Goal: Find specific page/section: Find specific page/section

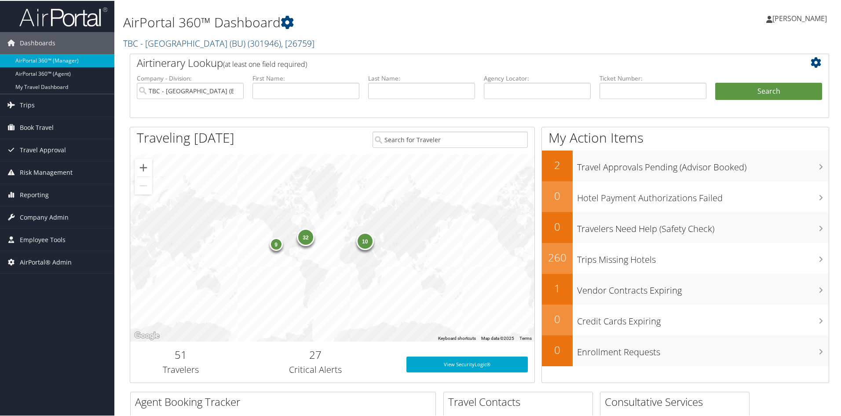
click at [186, 43] on link "TBC - [GEOGRAPHIC_DATA] (BU) ( 301946 ) , [ 26759 ]" at bounding box center [218, 43] width 191 height 12
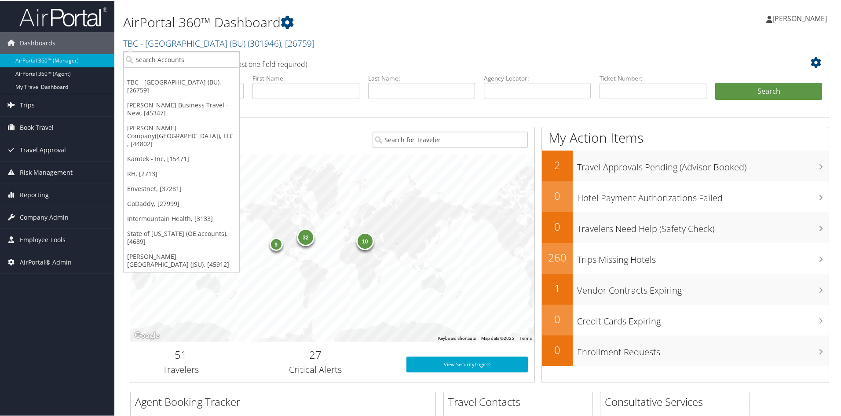
click at [278, 183] on div "10 9 32" at bounding box center [332, 247] width 404 height 187
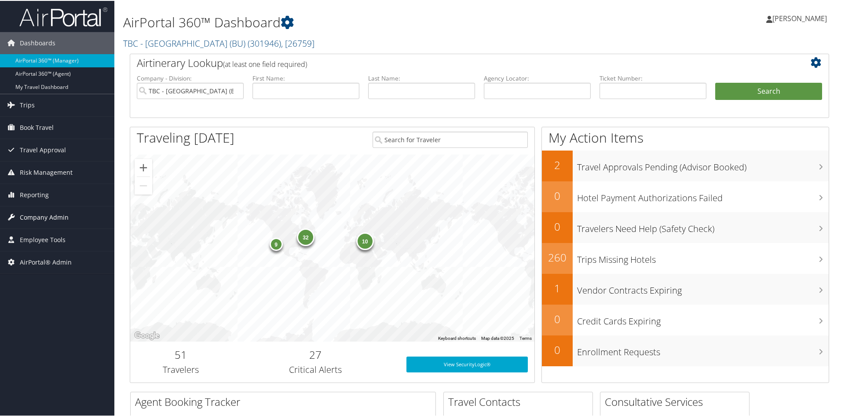
click at [48, 213] on span "Company Admin" at bounding box center [44, 216] width 49 height 22
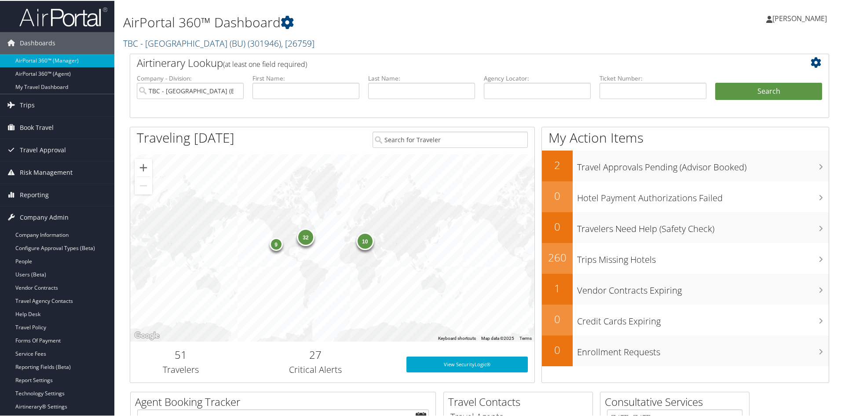
click at [263, 41] on span "( 301946 )" at bounding box center [264, 43] width 33 height 12
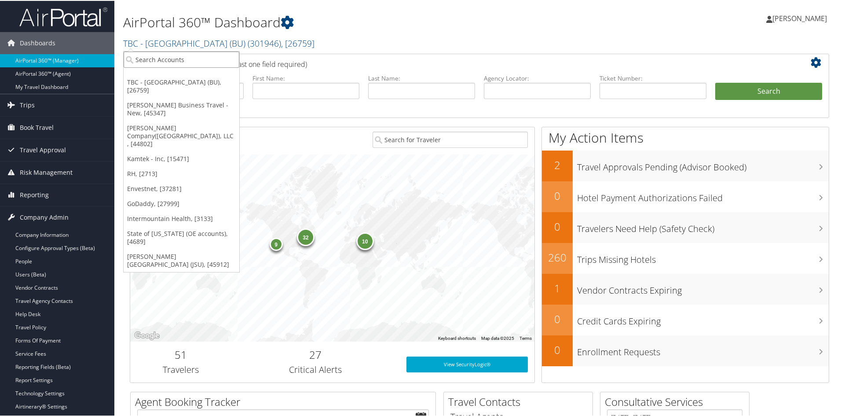
click at [147, 57] on input "search" at bounding box center [182, 59] width 116 height 16
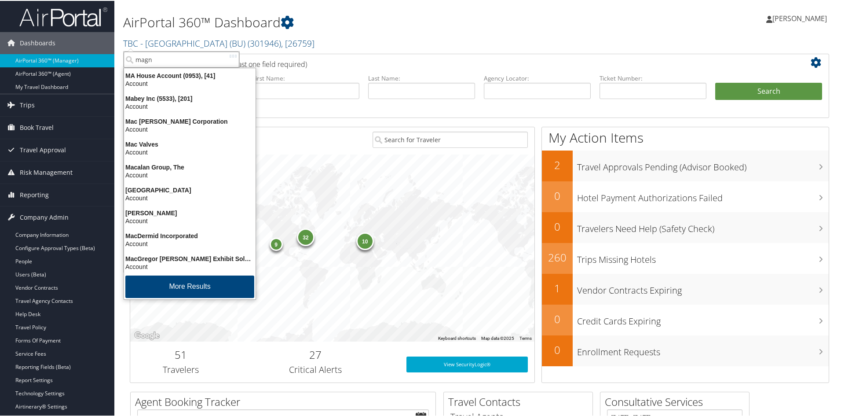
type input "magna"
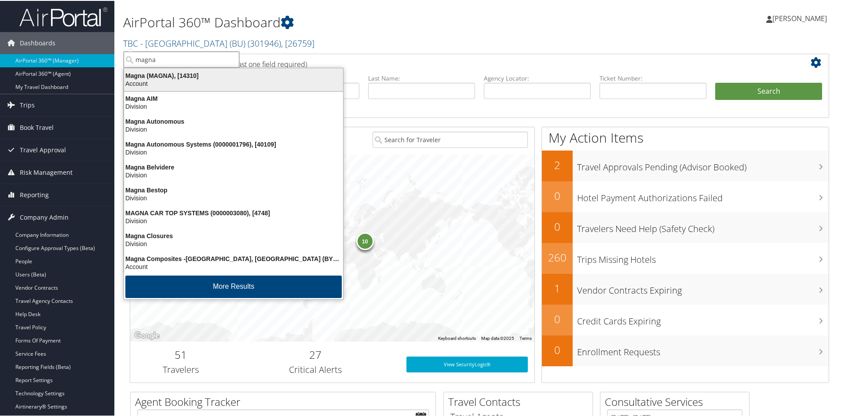
click at [154, 75] on div "Magna (MAGNA), [14310]" at bounding box center [234, 75] width 230 height 8
click at [154, 75] on label "Company - Division:" at bounding box center [190, 77] width 107 height 9
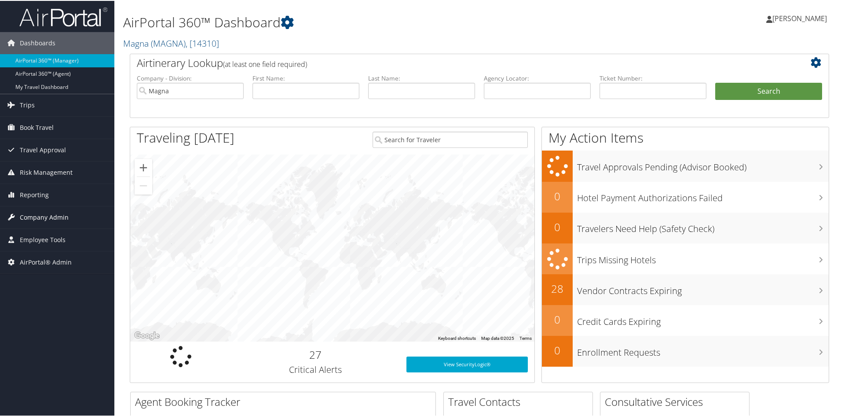
click at [38, 214] on span "Company Admin" at bounding box center [44, 216] width 49 height 22
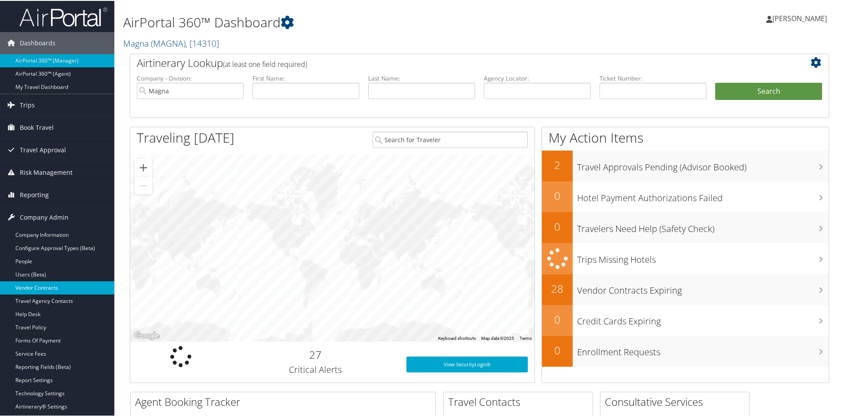
click at [51, 286] on link "Vendor Contracts" at bounding box center [57, 286] width 114 height 13
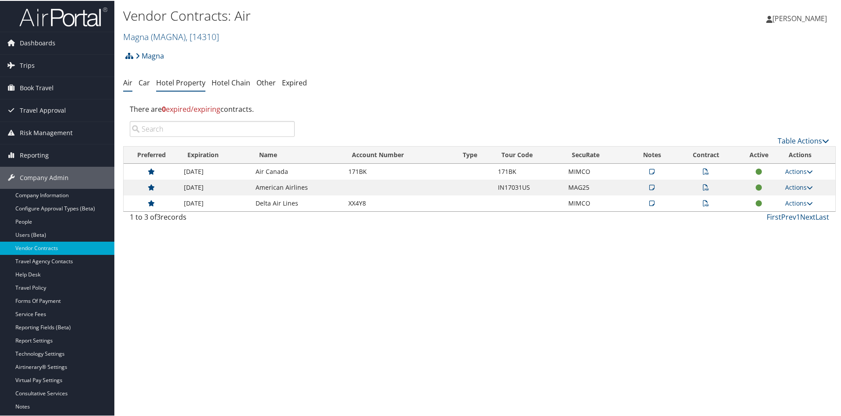
click at [177, 79] on link "Hotel Property" at bounding box center [180, 82] width 49 height 10
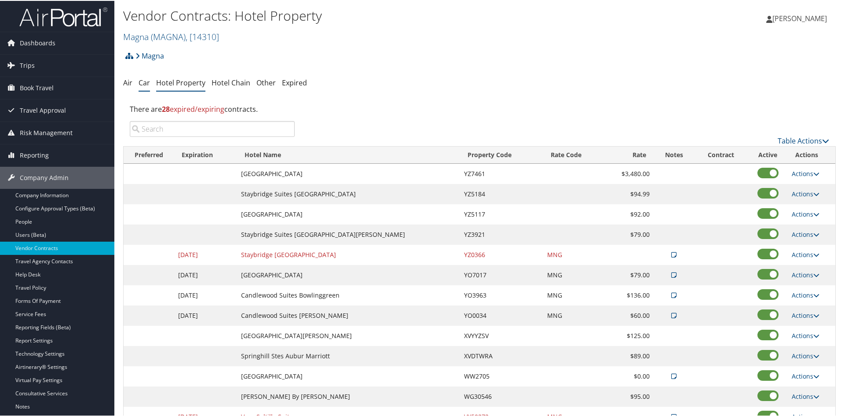
click at [140, 82] on link "Car" at bounding box center [144, 82] width 11 height 10
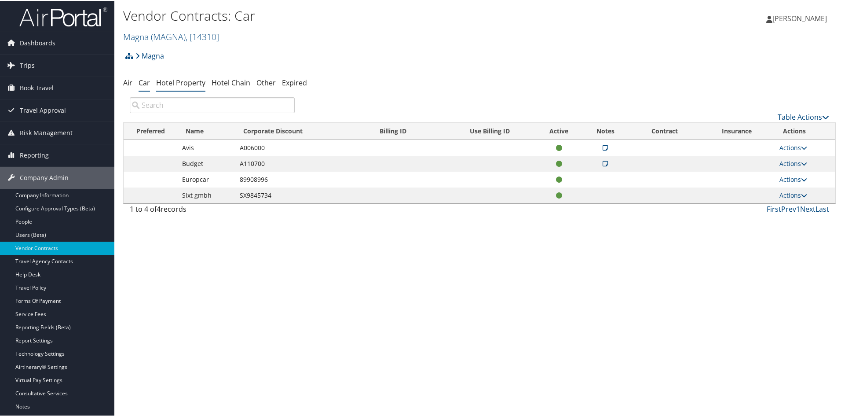
click at [181, 83] on link "Hotel Property" at bounding box center [180, 82] width 49 height 10
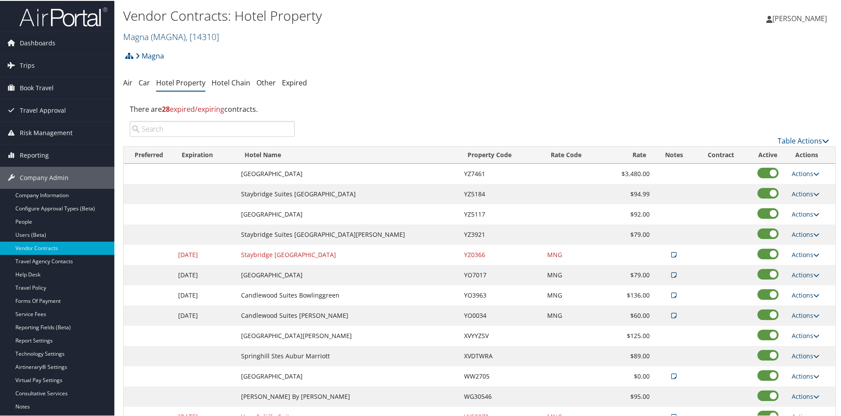
click at [188, 32] on span ", [ 14310 ]" at bounding box center [202, 36] width 33 height 12
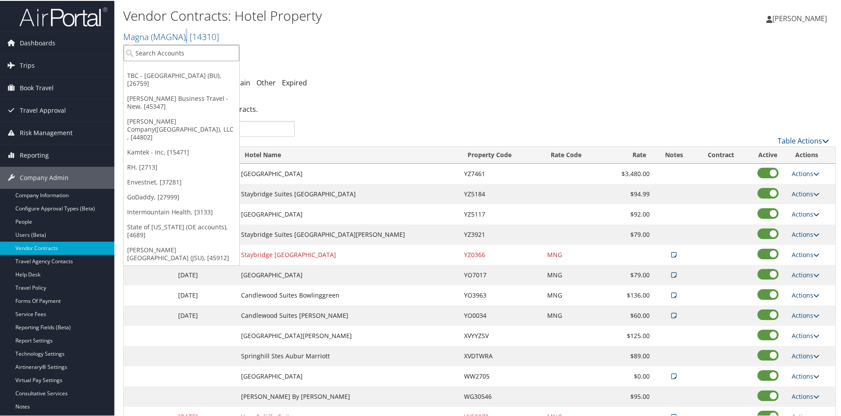
click at [172, 48] on input "search" at bounding box center [182, 52] width 116 height 16
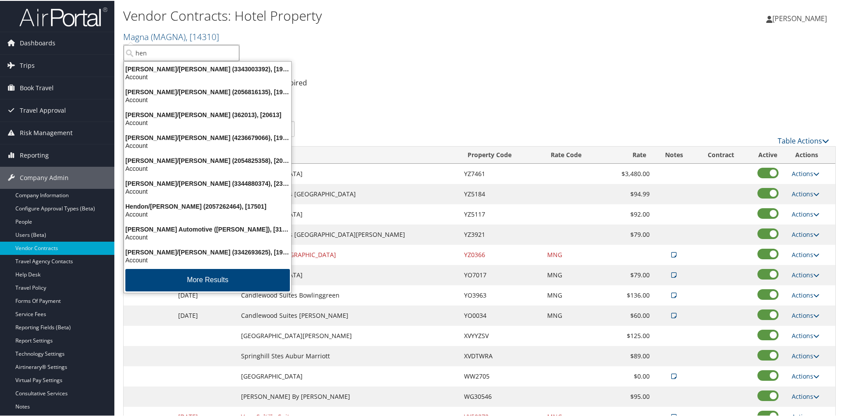
type input "heni"
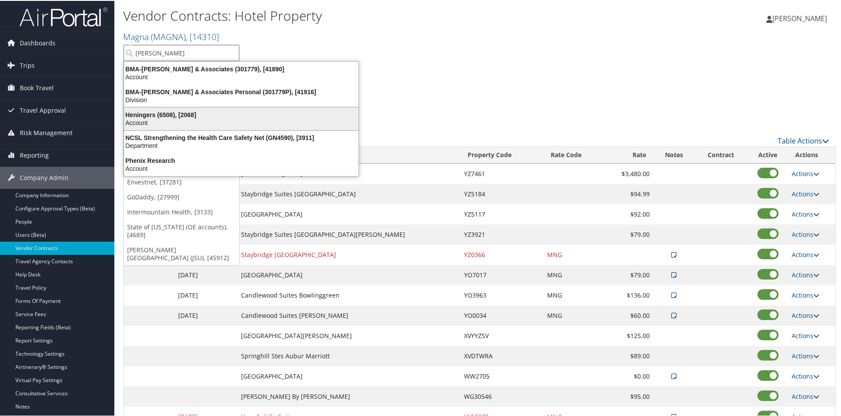
click at [151, 115] on div "Heningers (6508), [2068]" at bounding box center [241, 114] width 245 height 8
click at [151, 115] on div "There are 28 expired/expiring contracts." at bounding box center [479, 108] width 713 height 24
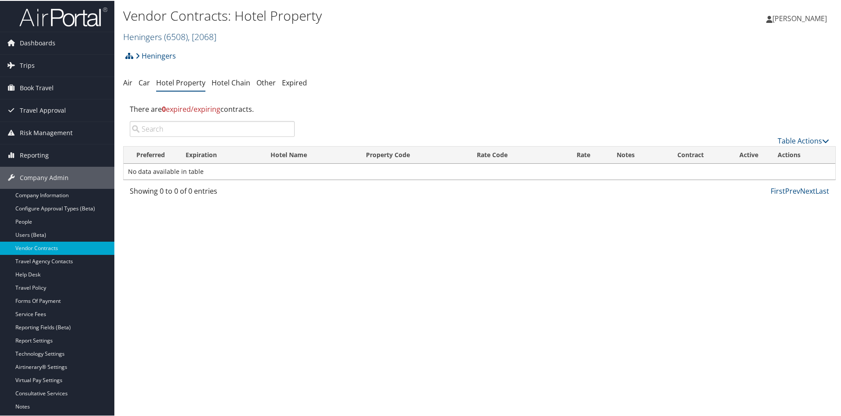
click at [155, 33] on link "Heningers ( 6508 ) , [ 2068 ]" at bounding box center [169, 36] width 93 height 12
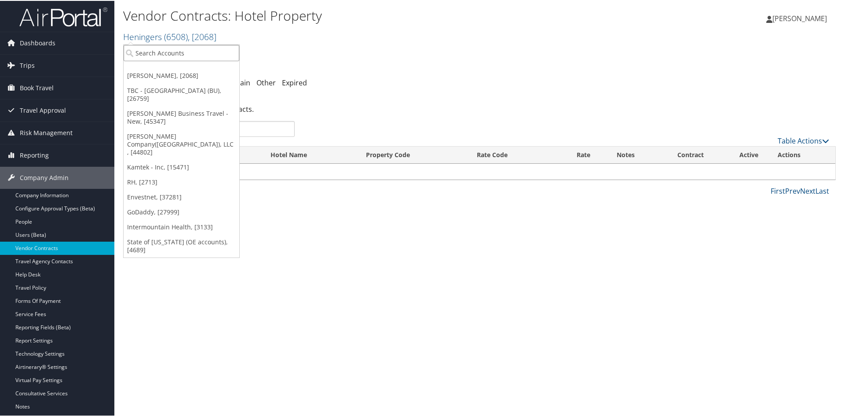
click at [154, 46] on input "search" at bounding box center [182, 52] width 116 height 16
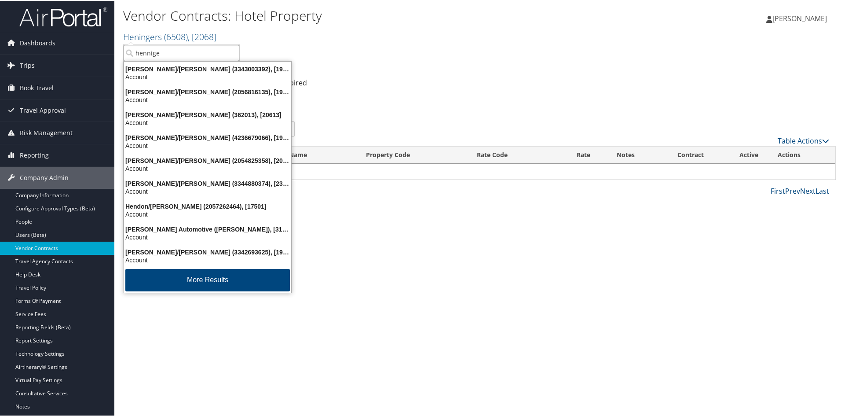
type input "henniges"
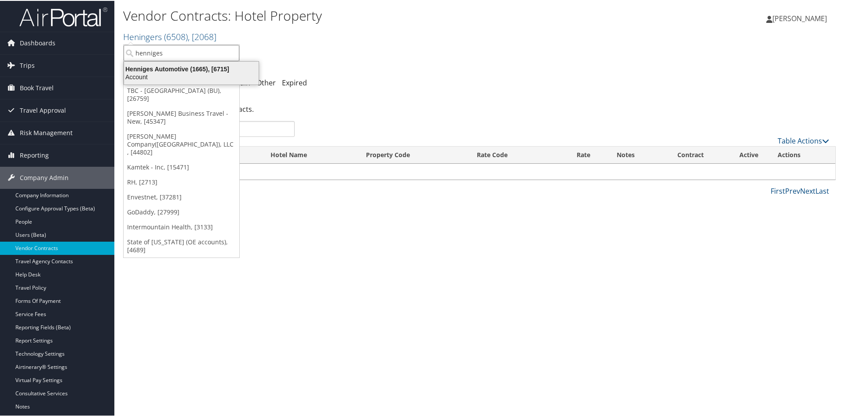
click at [150, 62] on div "Henniges Automotive (1665), [6715] Account" at bounding box center [191, 72] width 132 height 20
click at [150, 62] on link "Heningers" at bounding box center [156, 55] width 40 height 18
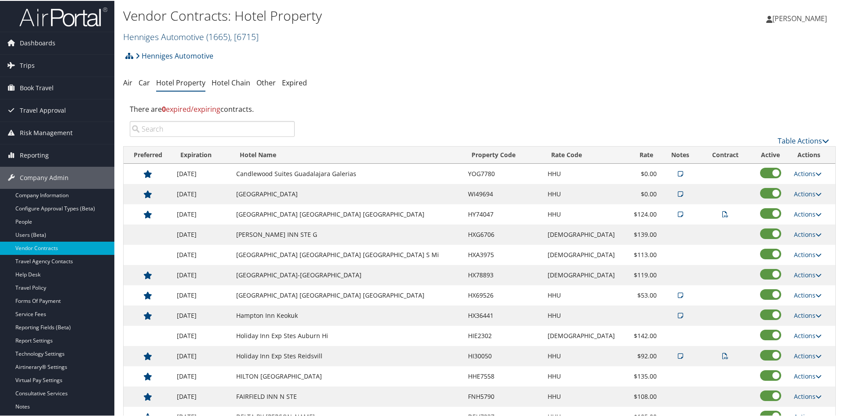
click at [183, 38] on link "Henniges Automotive ( 1665 ) , [ 6715 ]" at bounding box center [191, 36] width 136 height 12
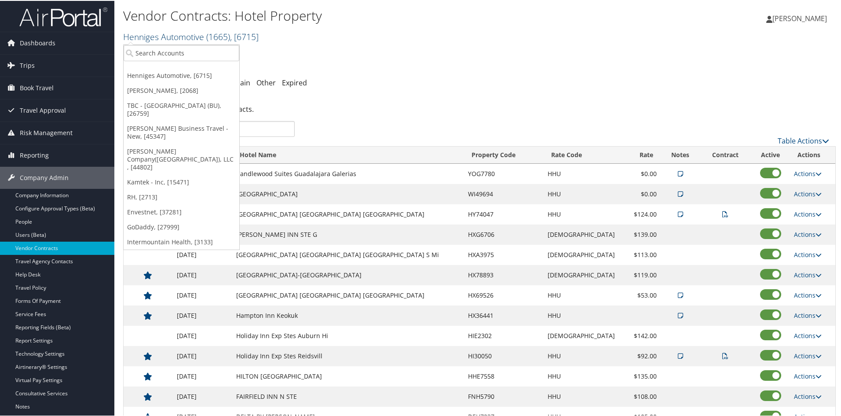
click at [144, 37] on link "Henniges Automotive ( 1665 ) , [ 6715 ]" at bounding box center [191, 36] width 136 height 12
click at [336, 77] on ul "Air Car Hotel Property Hotel Chain Other Expired" at bounding box center [479, 82] width 713 height 16
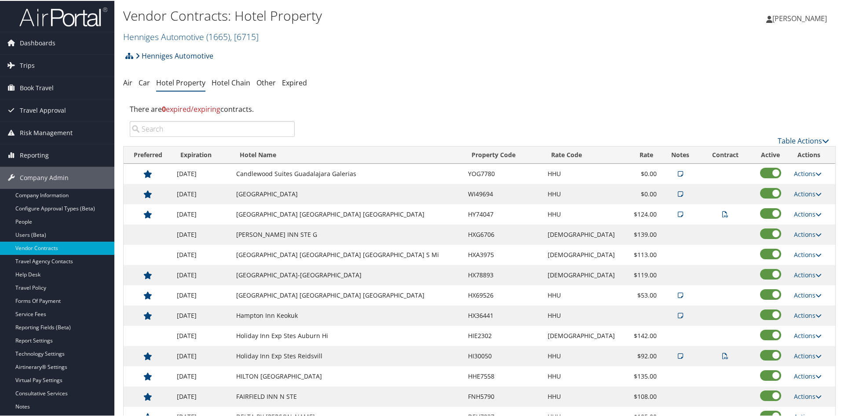
click at [200, 55] on link "Henniges Automotive" at bounding box center [175, 55] width 78 height 18
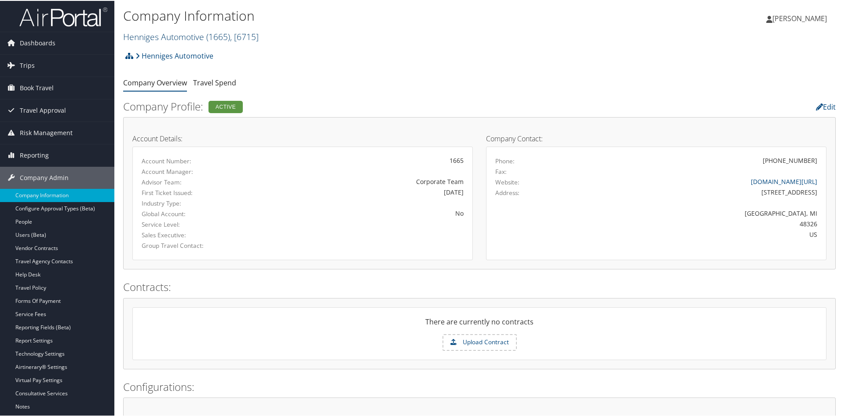
click at [193, 33] on link "Henniges Automotive ( 1665 ) , [ 6715 ]" at bounding box center [191, 36] width 136 height 12
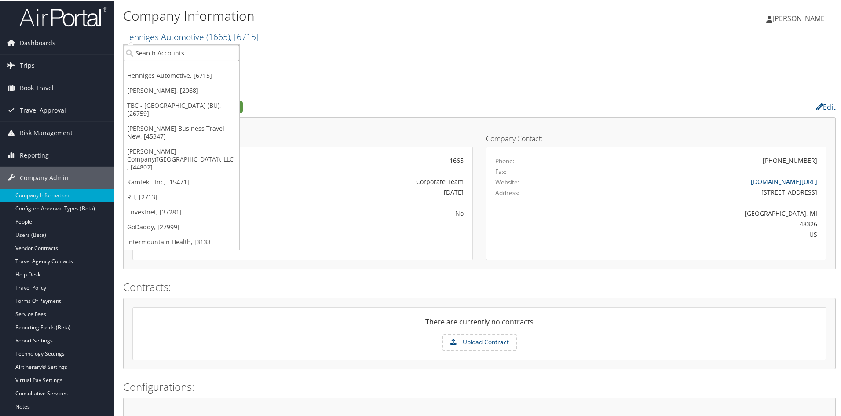
click at [187, 51] on input "search" at bounding box center [182, 52] width 116 height 16
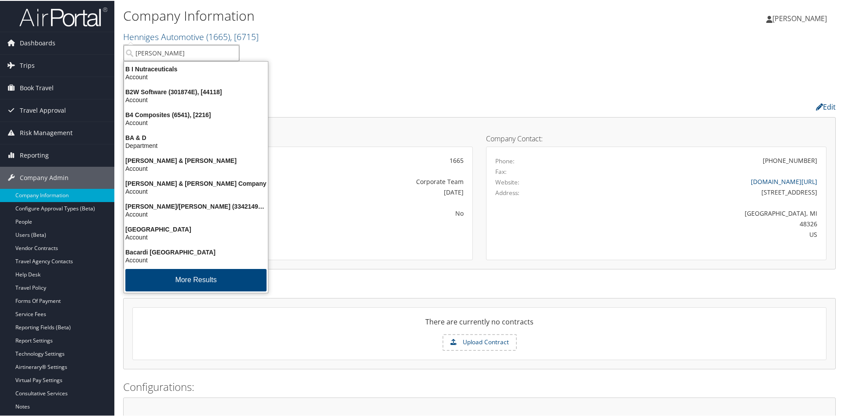
type input "benteler"
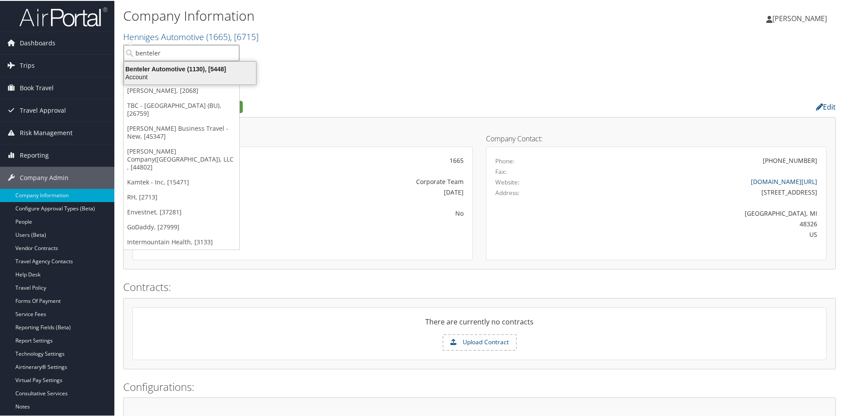
click at [184, 72] on div "Account" at bounding box center [190, 76] width 143 height 8
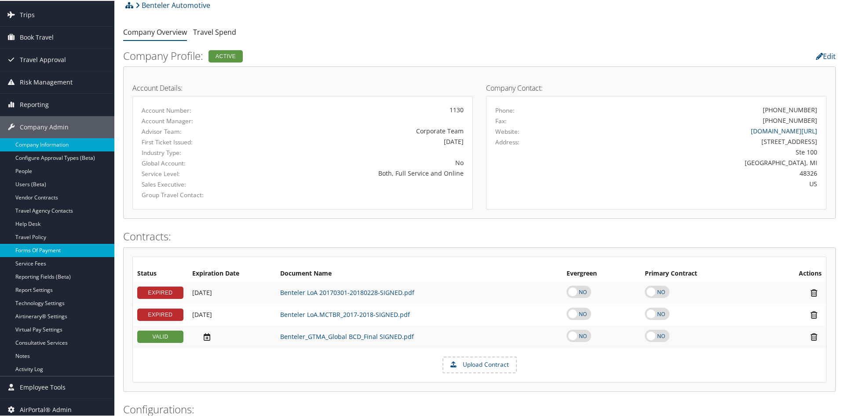
scroll to position [88, 0]
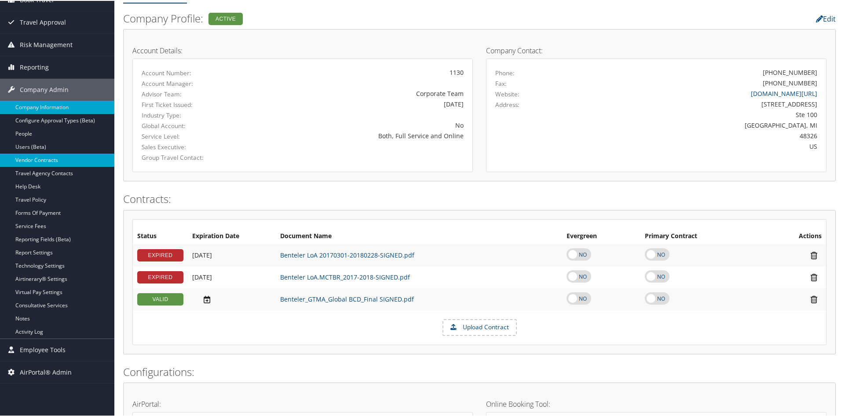
click at [49, 157] on link "Vendor Contracts" at bounding box center [57, 159] width 114 height 13
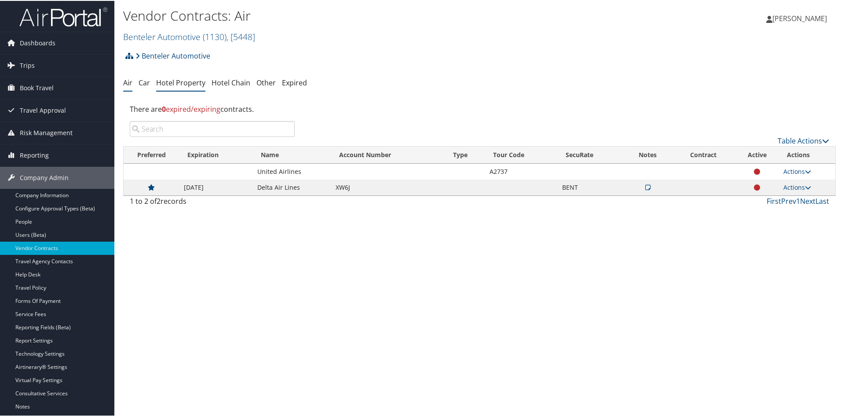
click at [193, 82] on link "Hotel Property" at bounding box center [180, 82] width 49 height 10
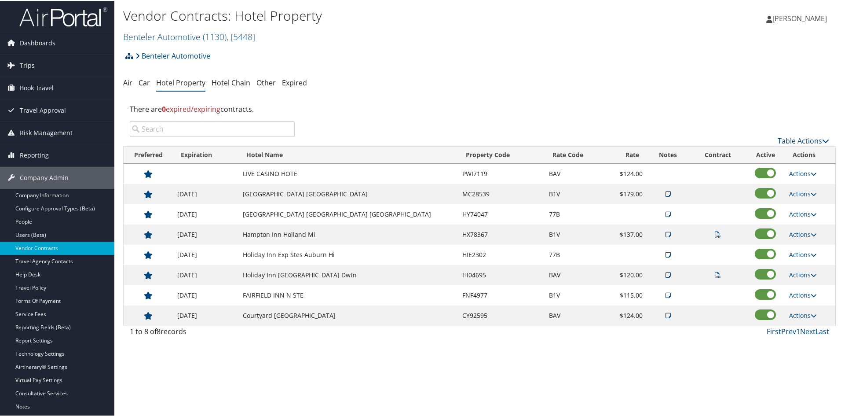
click at [128, 54] on icon at bounding box center [129, 54] width 8 height 7
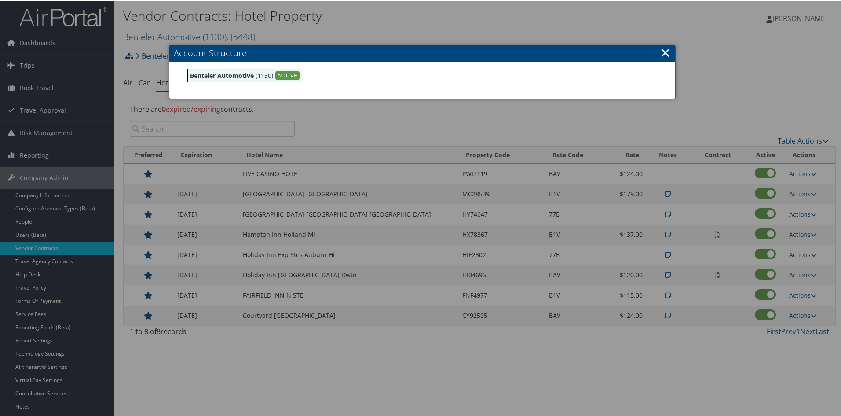
click at [665, 54] on link "×" at bounding box center [665, 52] width 10 height 18
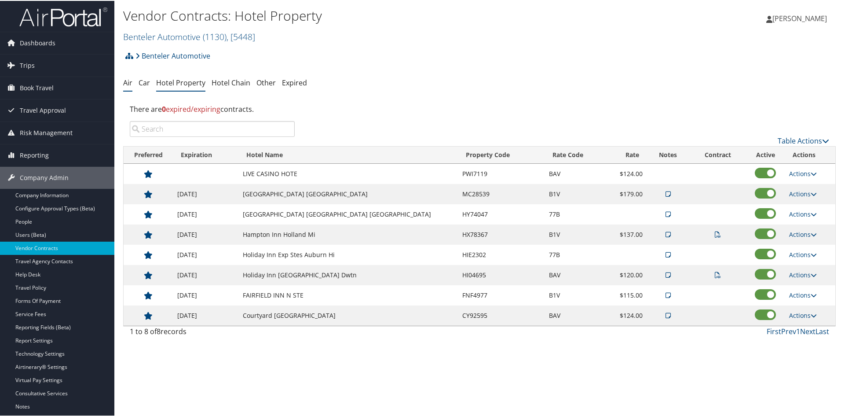
click at [129, 80] on link "Air" at bounding box center [127, 82] width 9 height 10
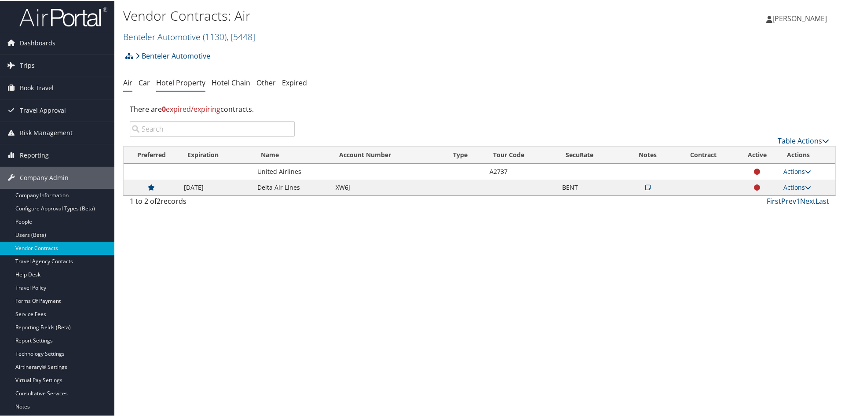
click at [191, 77] on link "Hotel Property" at bounding box center [180, 82] width 49 height 10
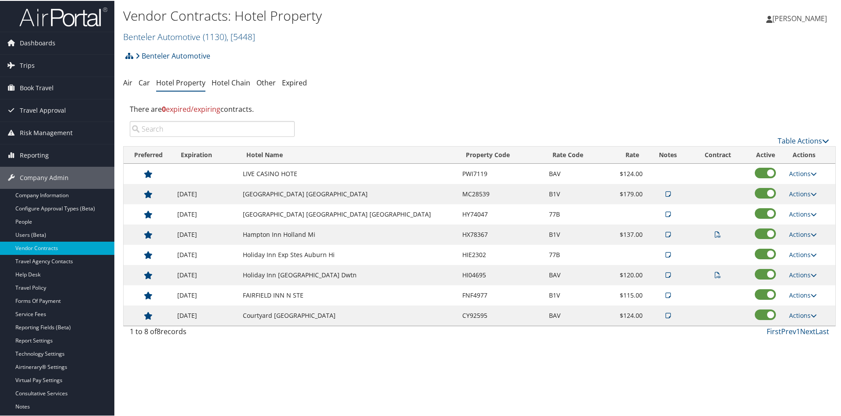
click at [314, 35] on h2 "Benteler Automotive ( 1130 ) , [ 5448 ]" at bounding box center [360, 35] width 475 height 15
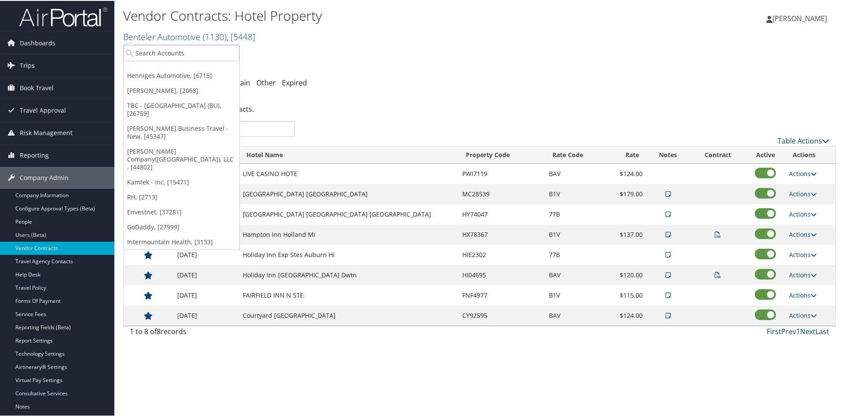
click at [322, 47] on div "Benteler Automotive Account Structure Benteler Automotive (1130) ACTIVE Create …" at bounding box center [479, 58] width 713 height 24
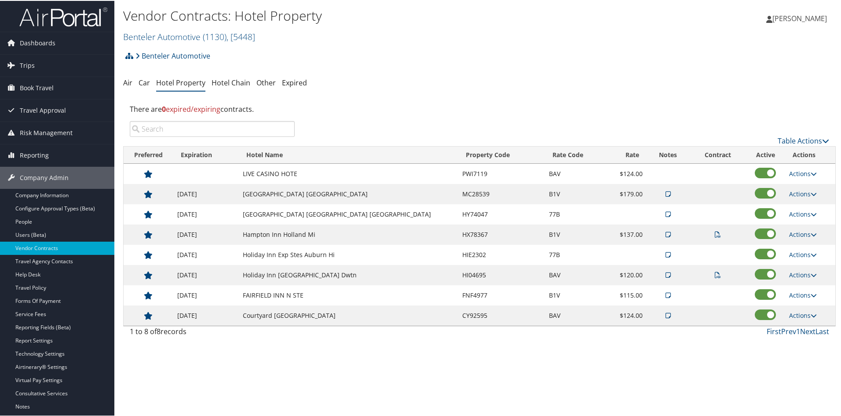
click at [710, 36] on div "[PERSON_NAME] [PERSON_NAME] My Settings Travel Agency Contacts Log Consulting T…" at bounding box center [704, 21] width 282 height 34
